Goal: Navigation & Orientation: Find specific page/section

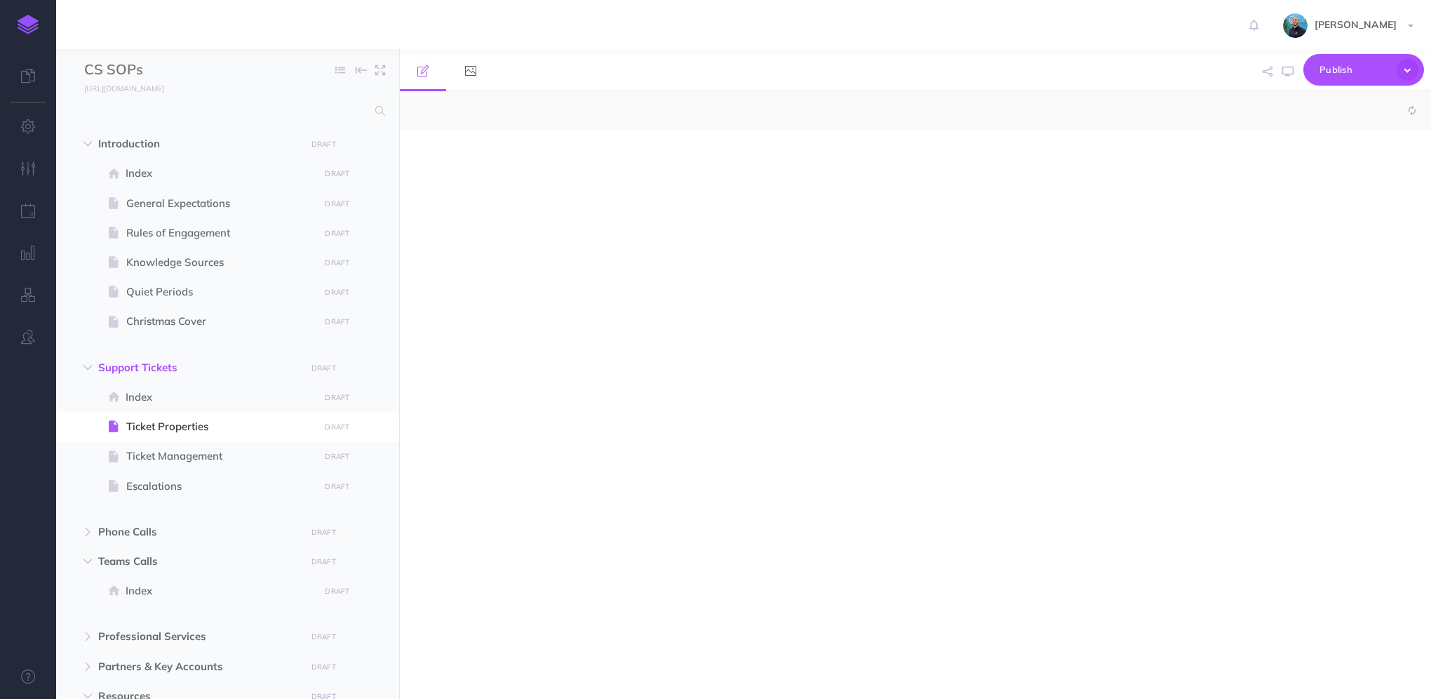
select select "null"
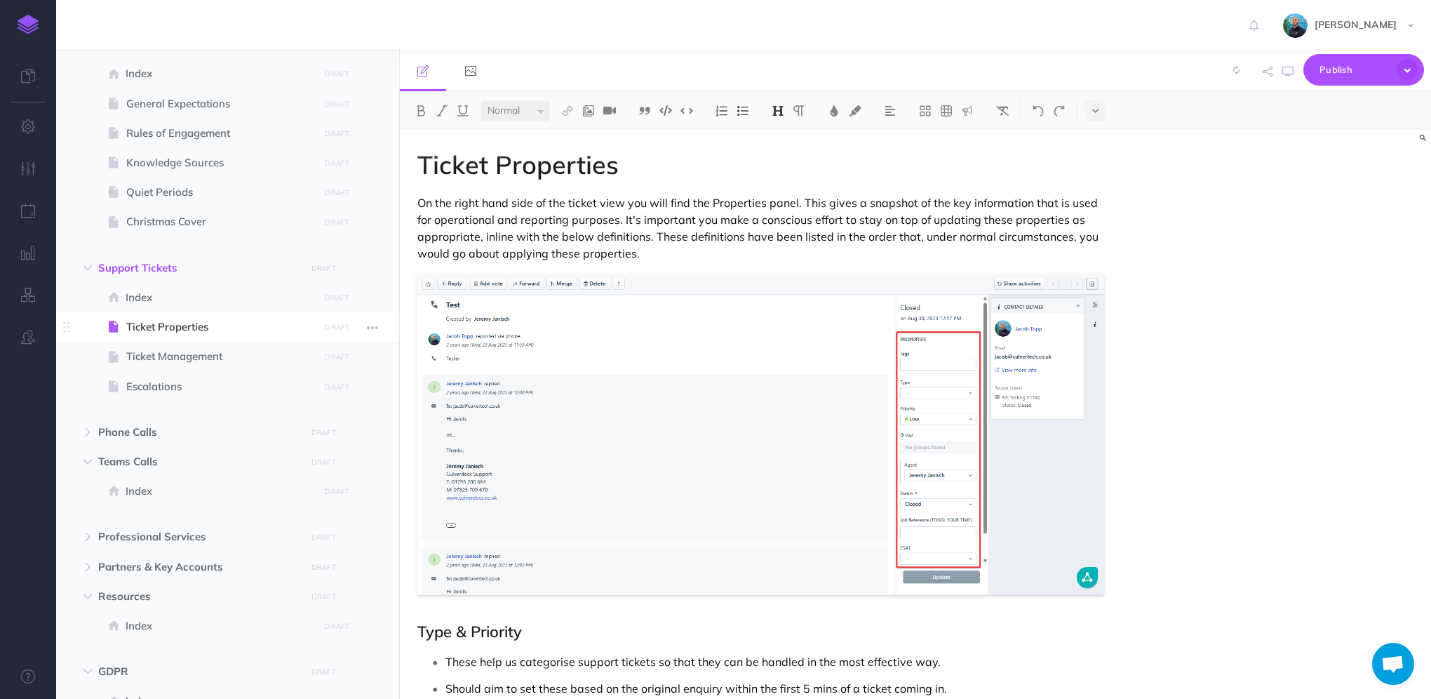
scroll to position [228, 0]
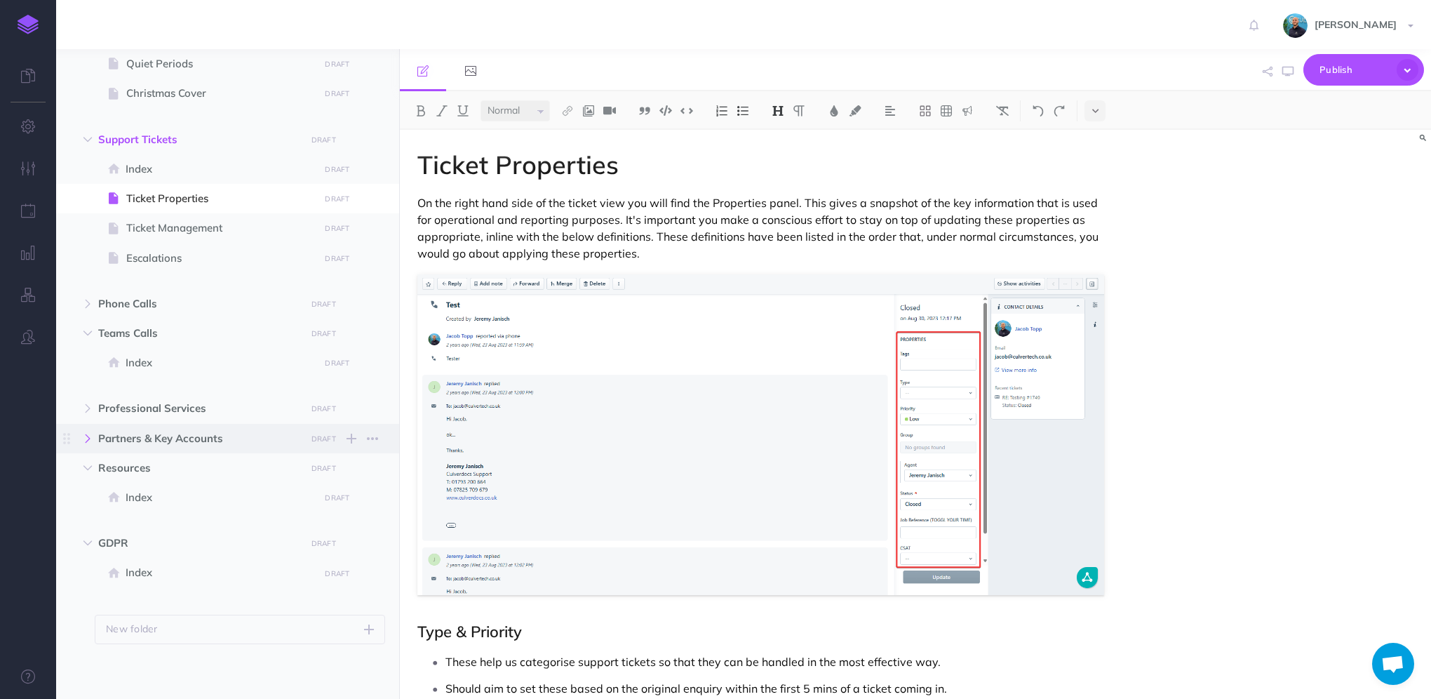
click at [83, 438] on icon "button" at bounding box center [87, 438] width 8 height 8
click at [159, 497] on span "BAGMA" at bounding box center [220, 497] width 189 height 17
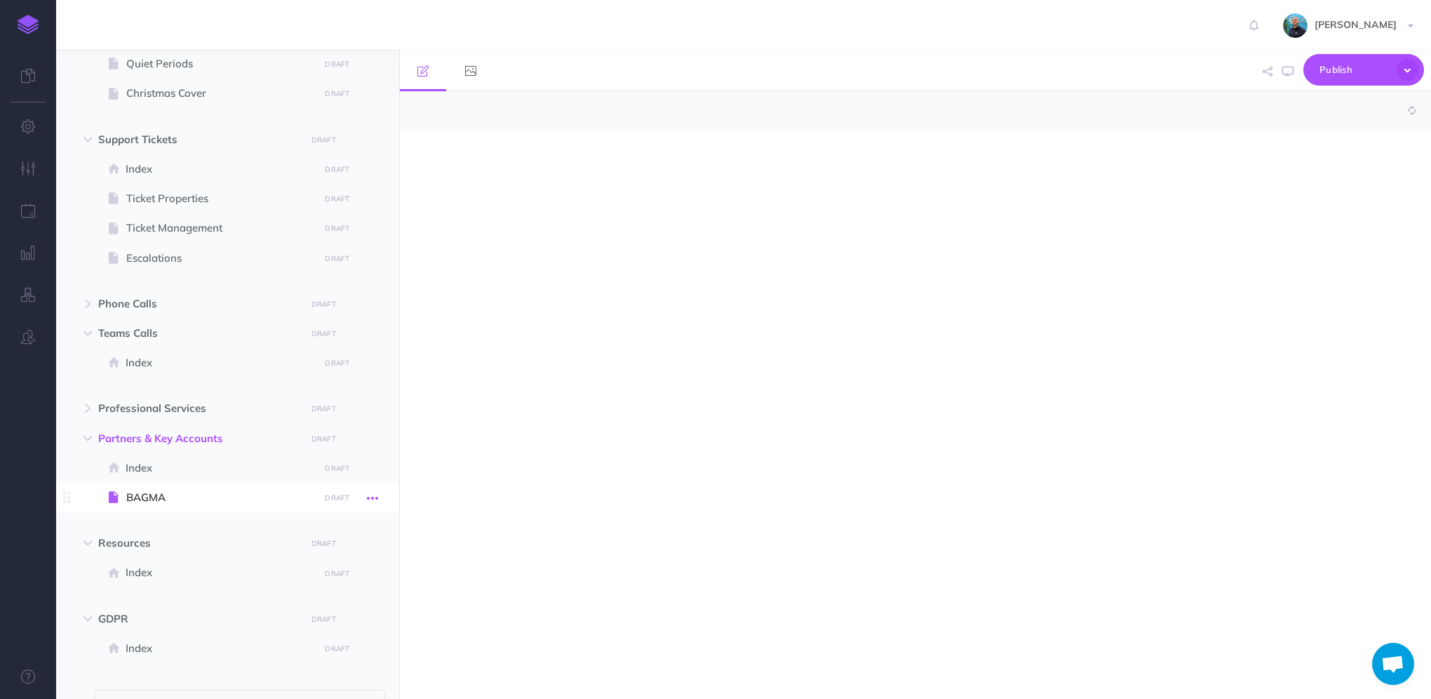
select select "null"
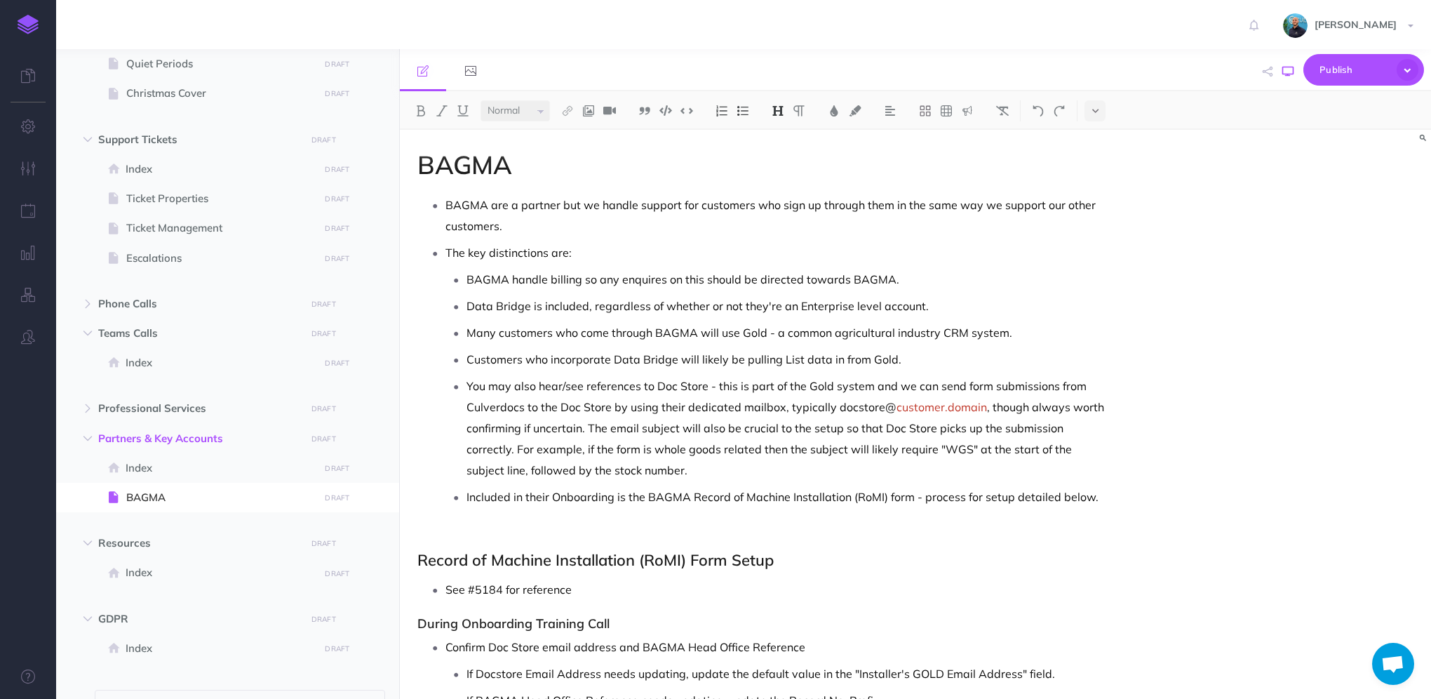
click at [1282, 72] on icon "button" at bounding box center [1287, 71] width 11 height 11
